Goal: Check status: Check status

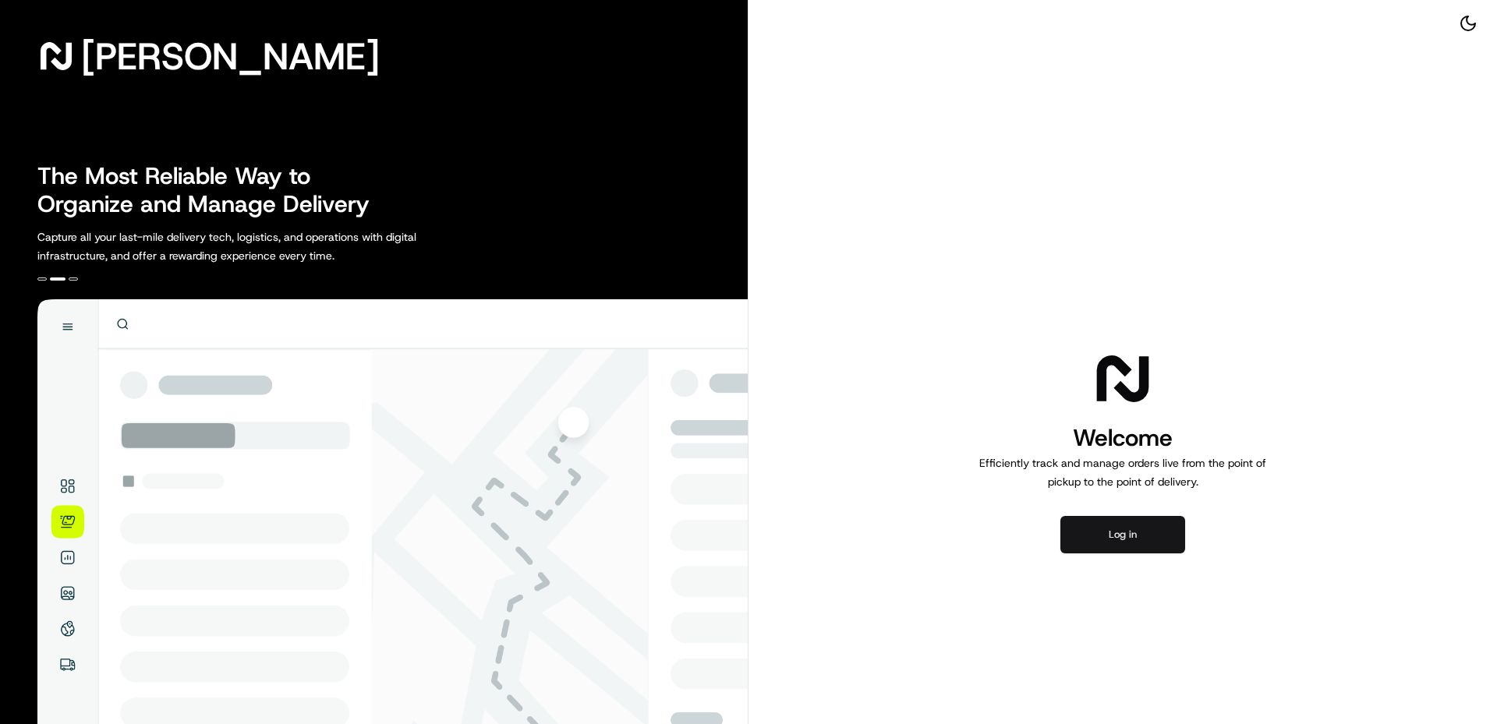
click at [1126, 530] on button "Log in" at bounding box center [1122, 534] width 125 height 37
